Goal: Find specific page/section

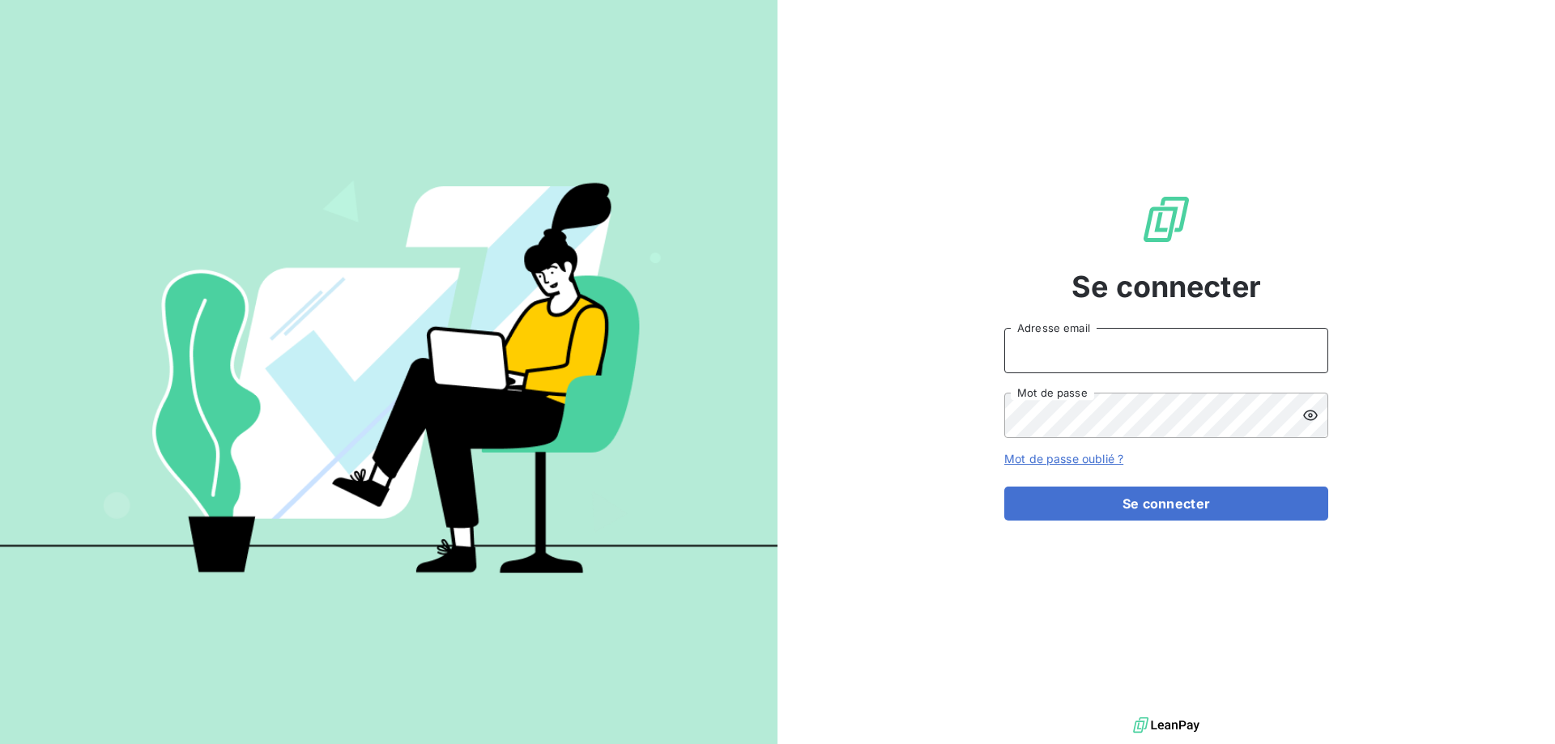
type input "contact@goudici.fr"
drag, startPoint x: 1170, startPoint y: 504, endPoint x: 948, endPoint y: 353, distance: 268.2
click at [1170, 504] on button "Se connecter" at bounding box center [1166, 504] width 324 height 34
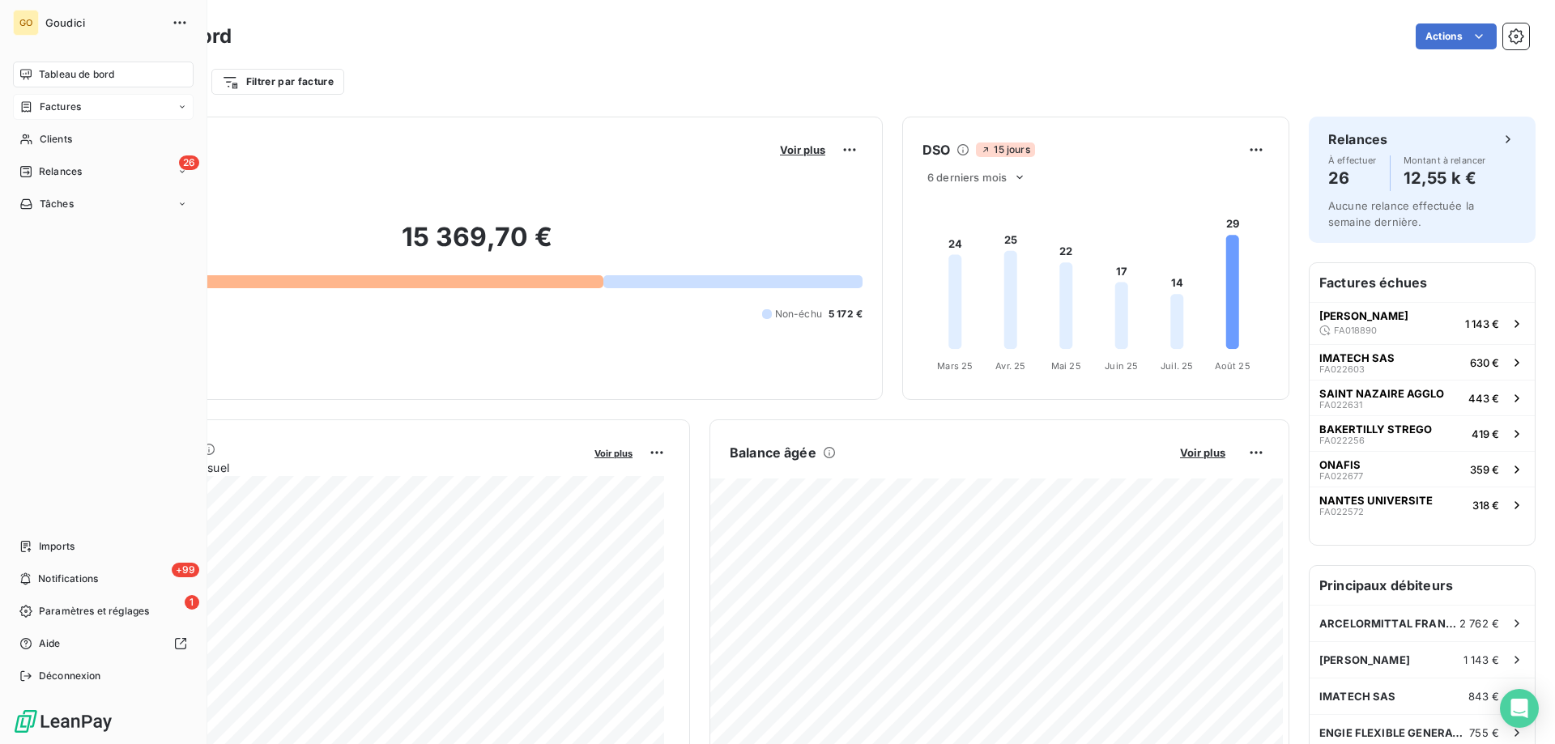
click at [62, 101] on span "Factures" at bounding box center [60, 107] width 41 height 15
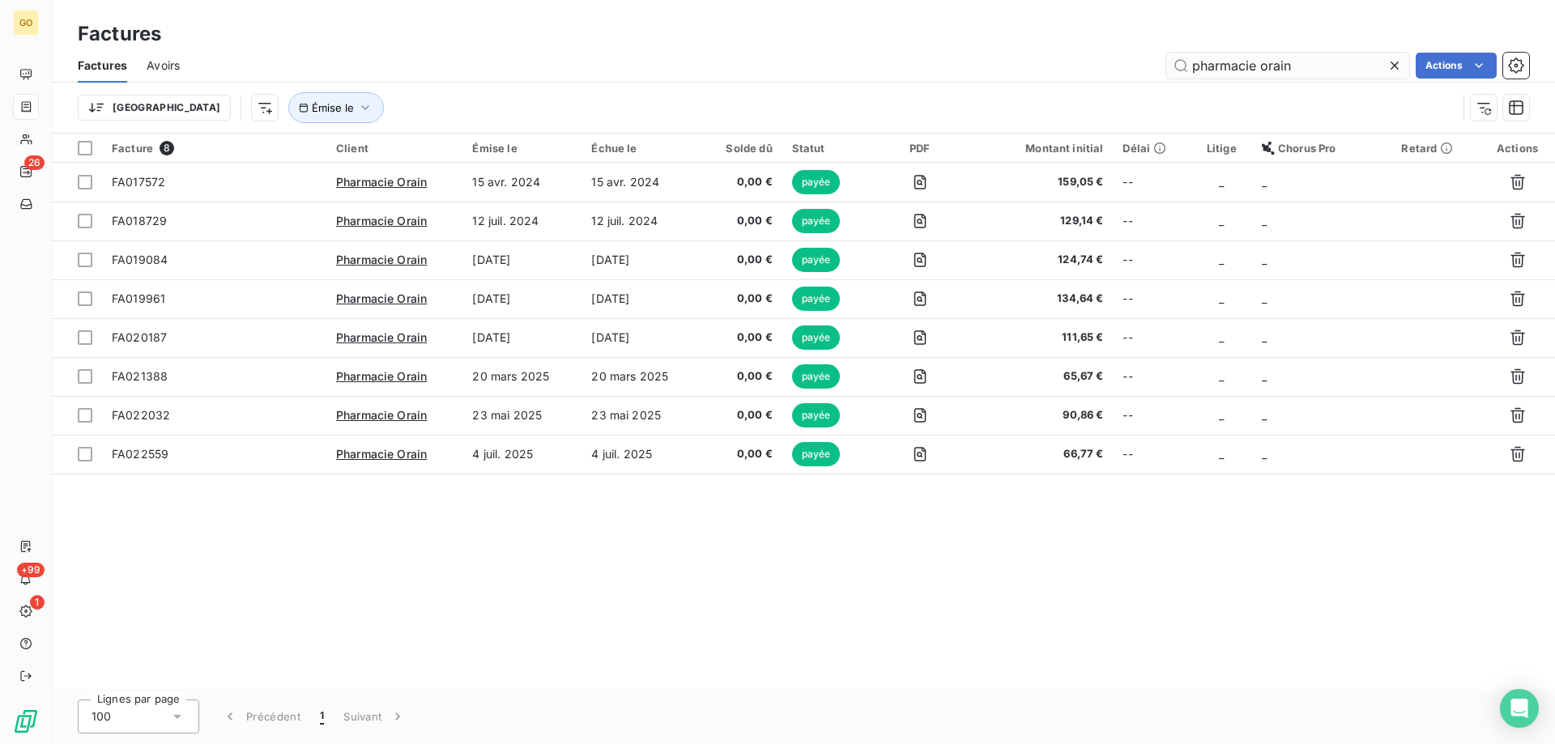
click at [1392, 64] on icon at bounding box center [1395, 66] width 8 height 8
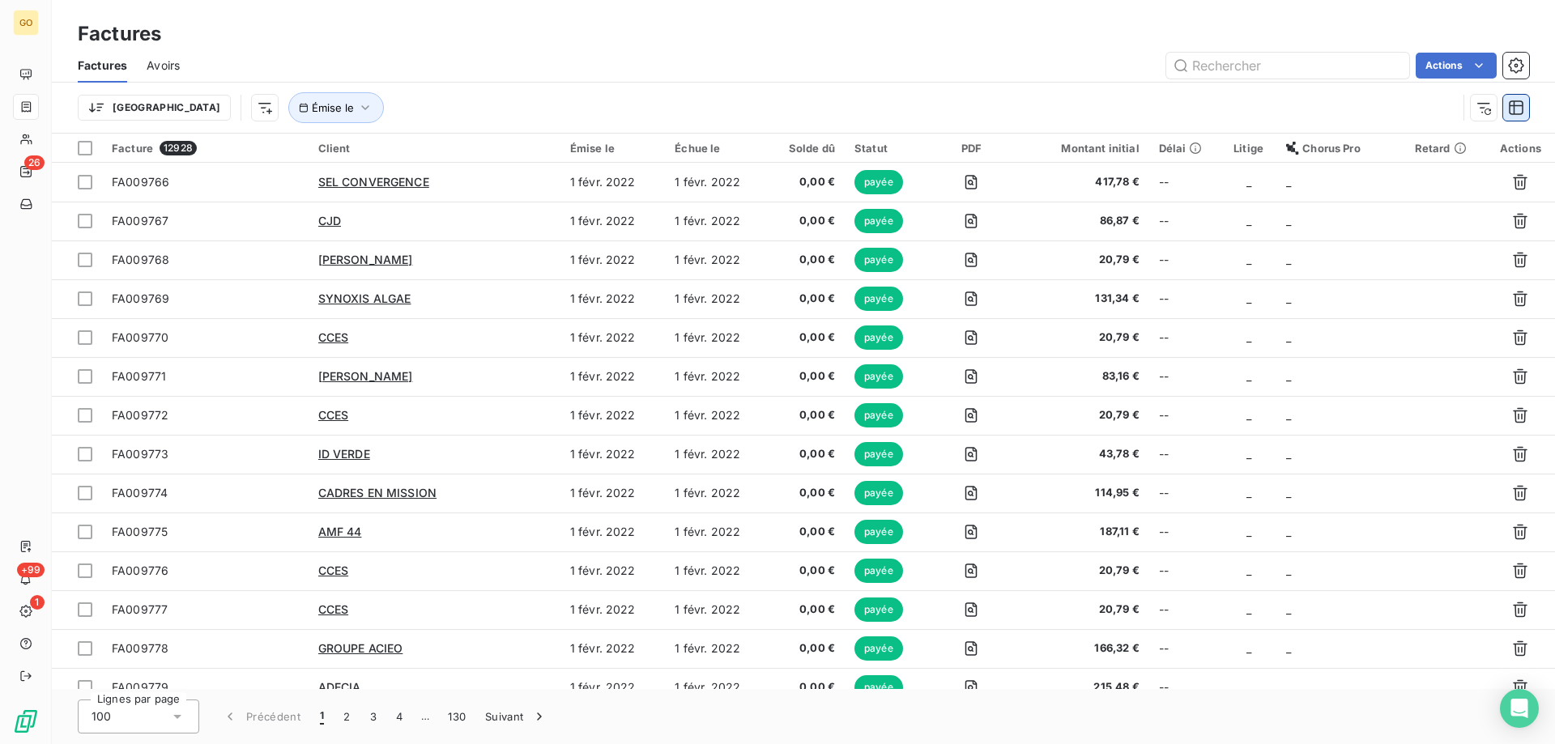
click at [1515, 107] on icon "button" at bounding box center [1516, 107] width 15 height 15
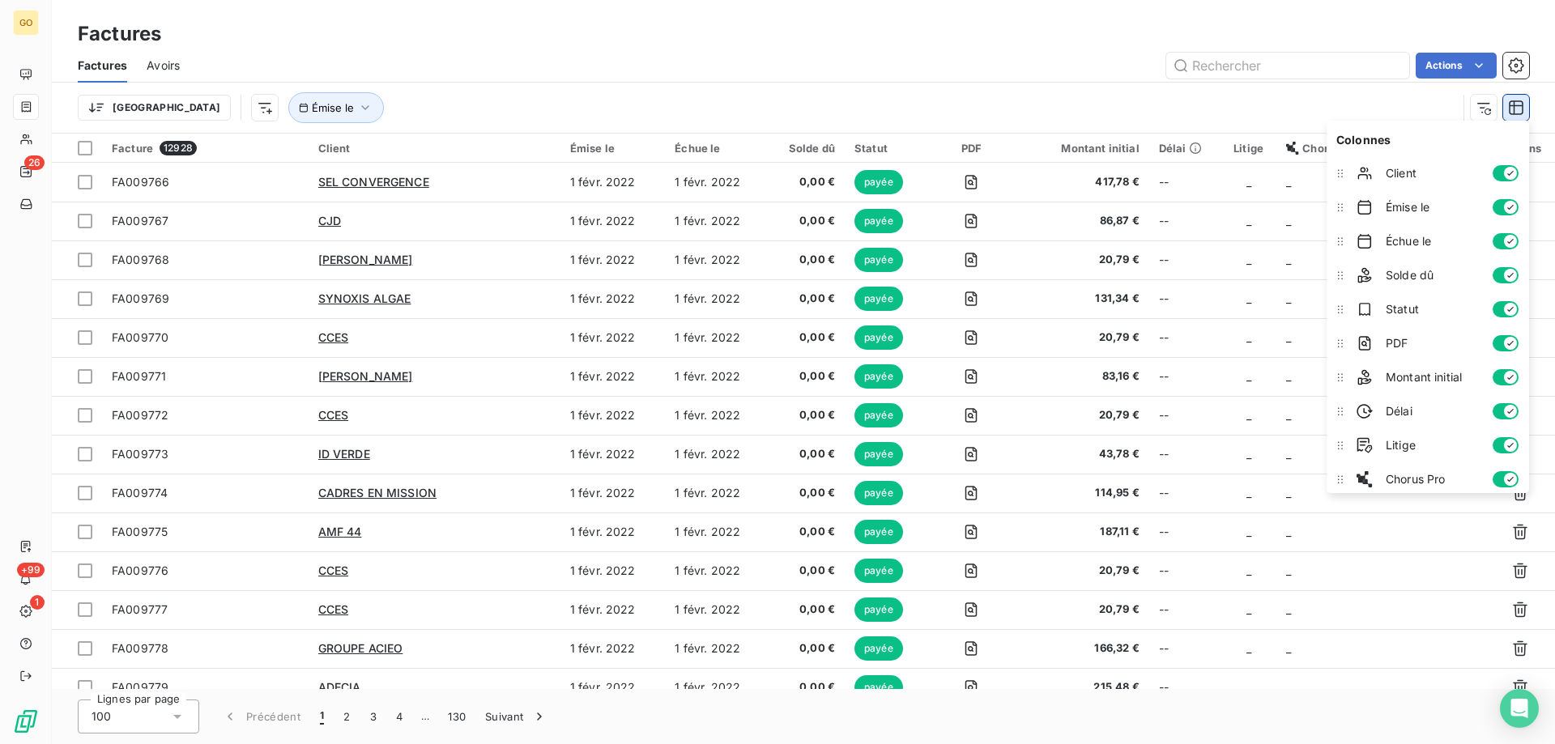
click at [1515, 107] on icon "button" at bounding box center [1516, 107] width 15 height 15
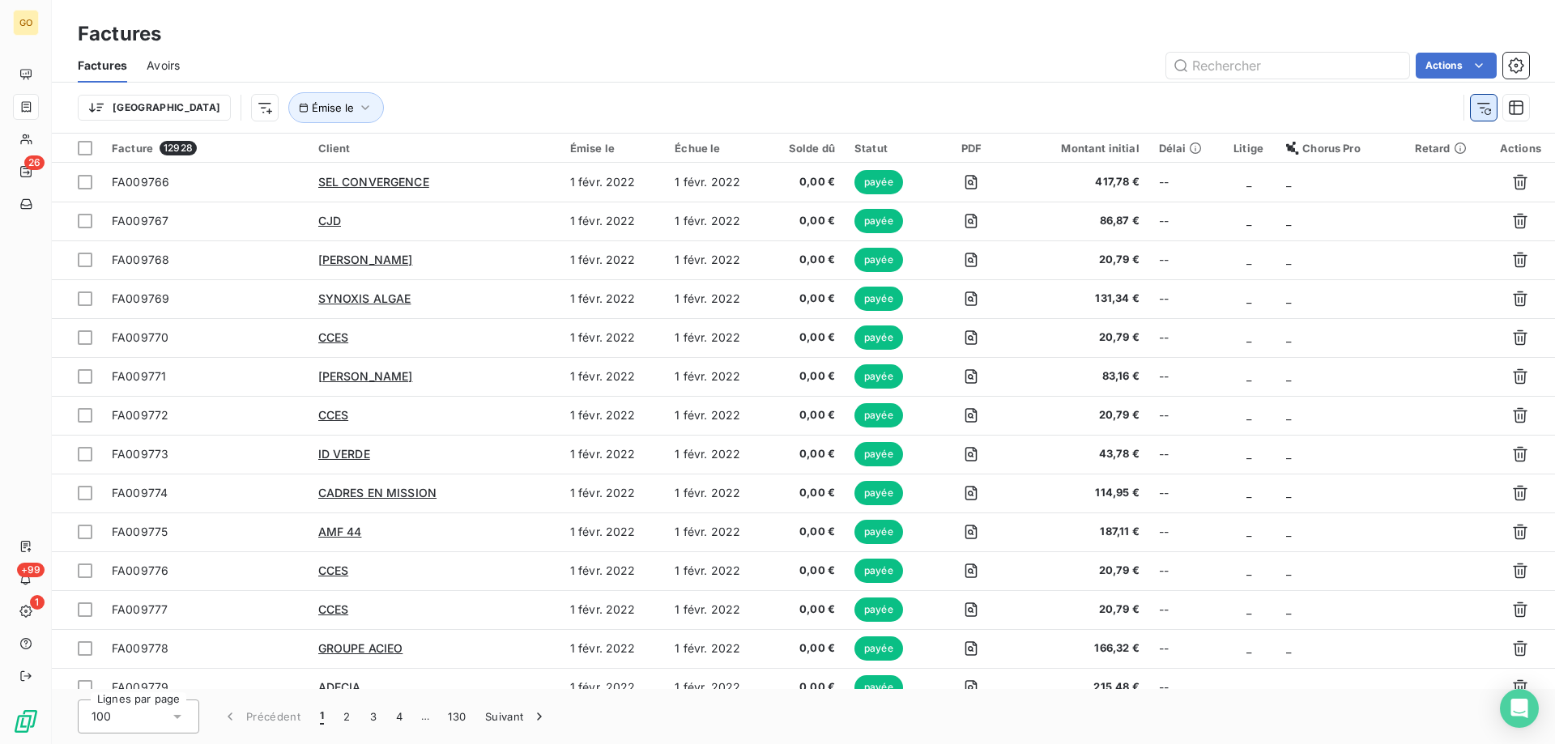
click at [1485, 109] on icon "button" at bounding box center [1484, 108] width 16 height 16
click at [1276, 62] on input "text" at bounding box center [1287, 66] width 243 height 26
paste input "fa020083"
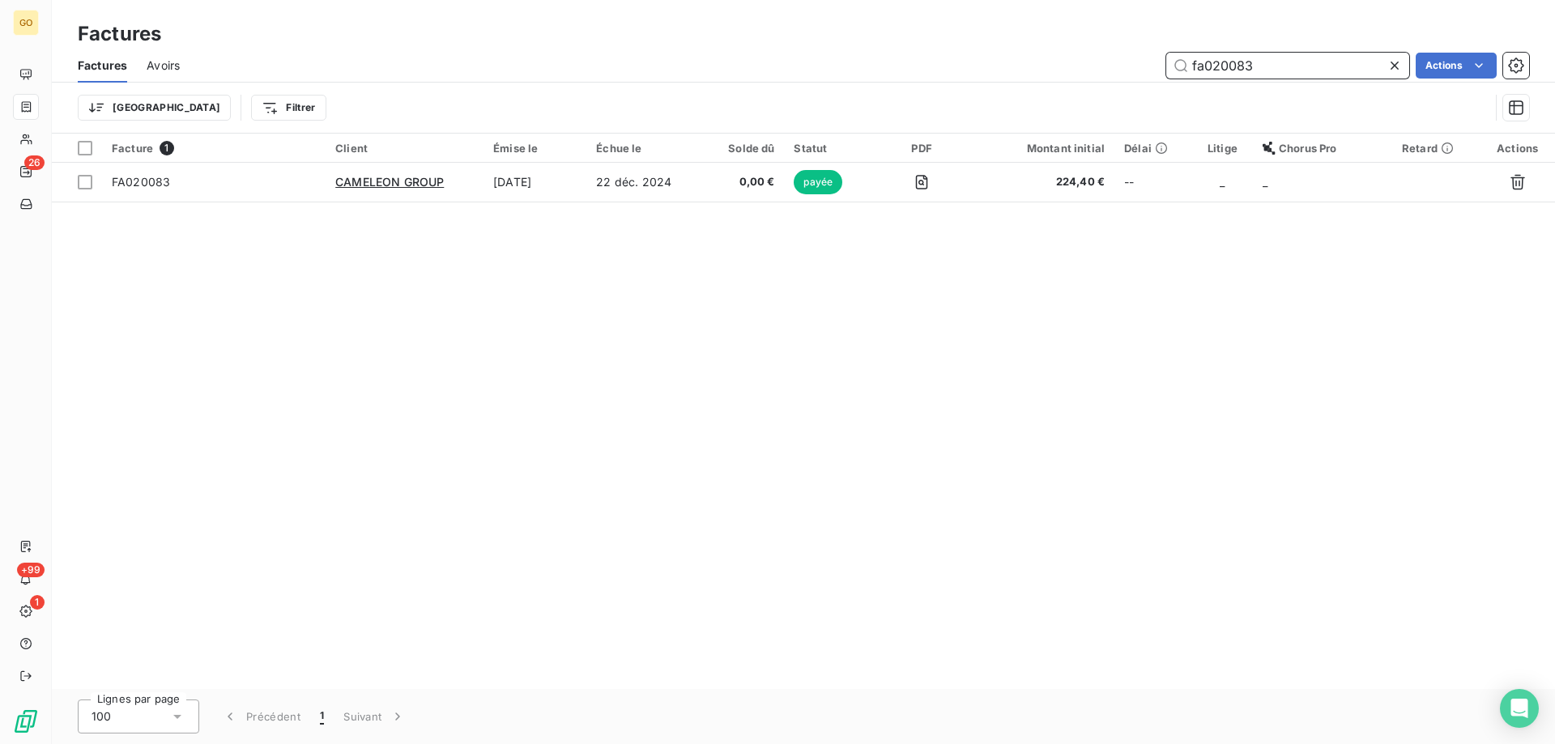
type input "fa020083"
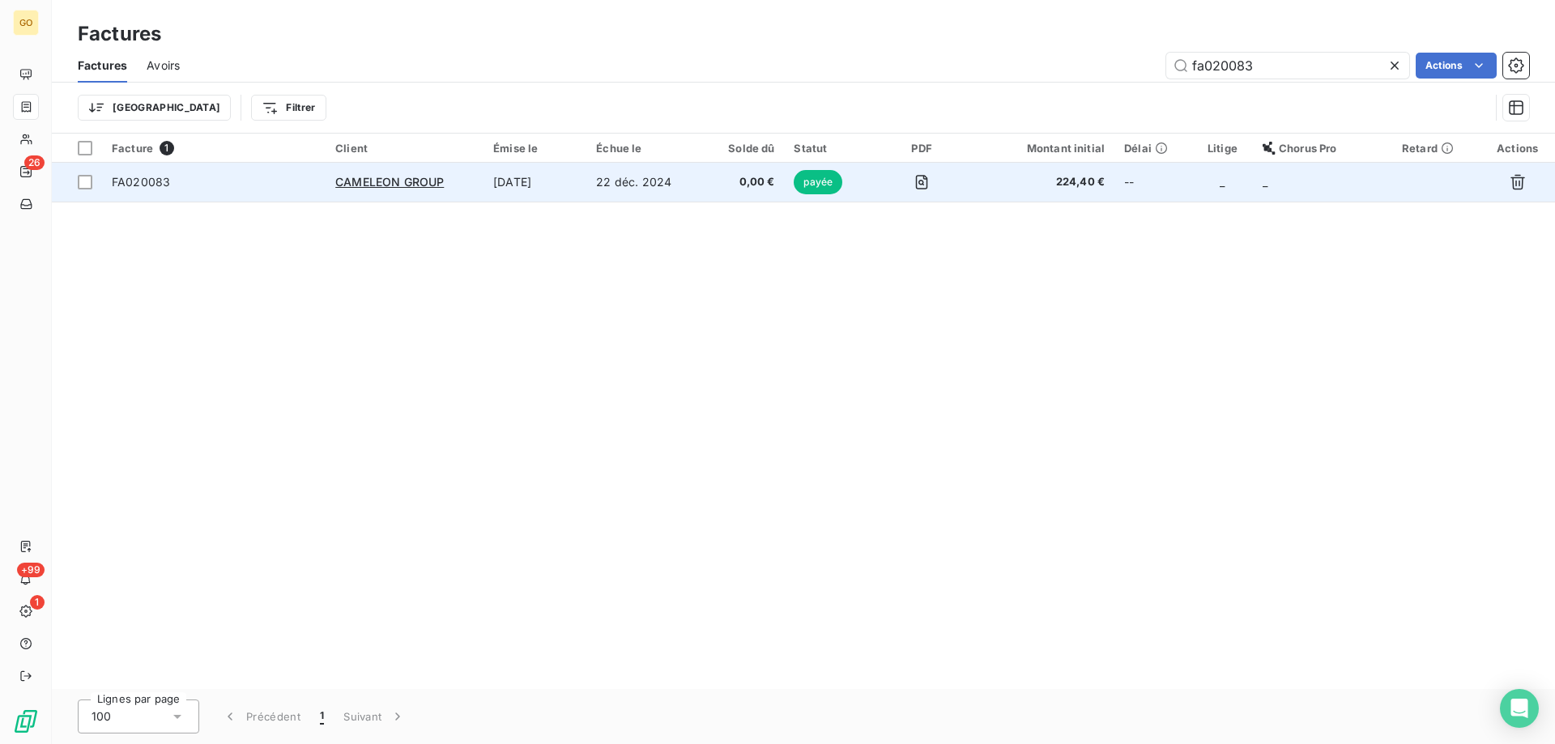
click at [586, 177] on td "[DATE]" at bounding box center [535, 182] width 103 height 39
